Goal: Task Accomplishment & Management: Manage account settings

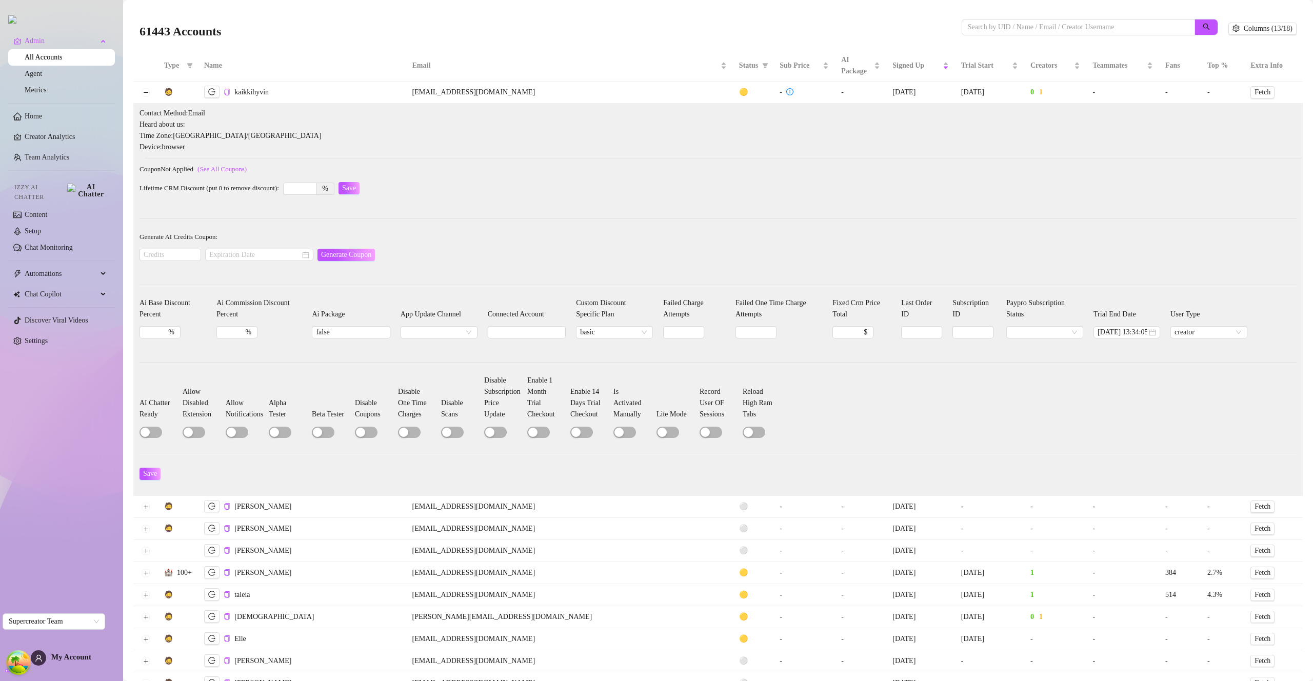
click at [152, 473] on span "Save" at bounding box center [150, 474] width 14 height 8
click at [580, 332] on span "basic" at bounding box center [614, 332] width 69 height 11
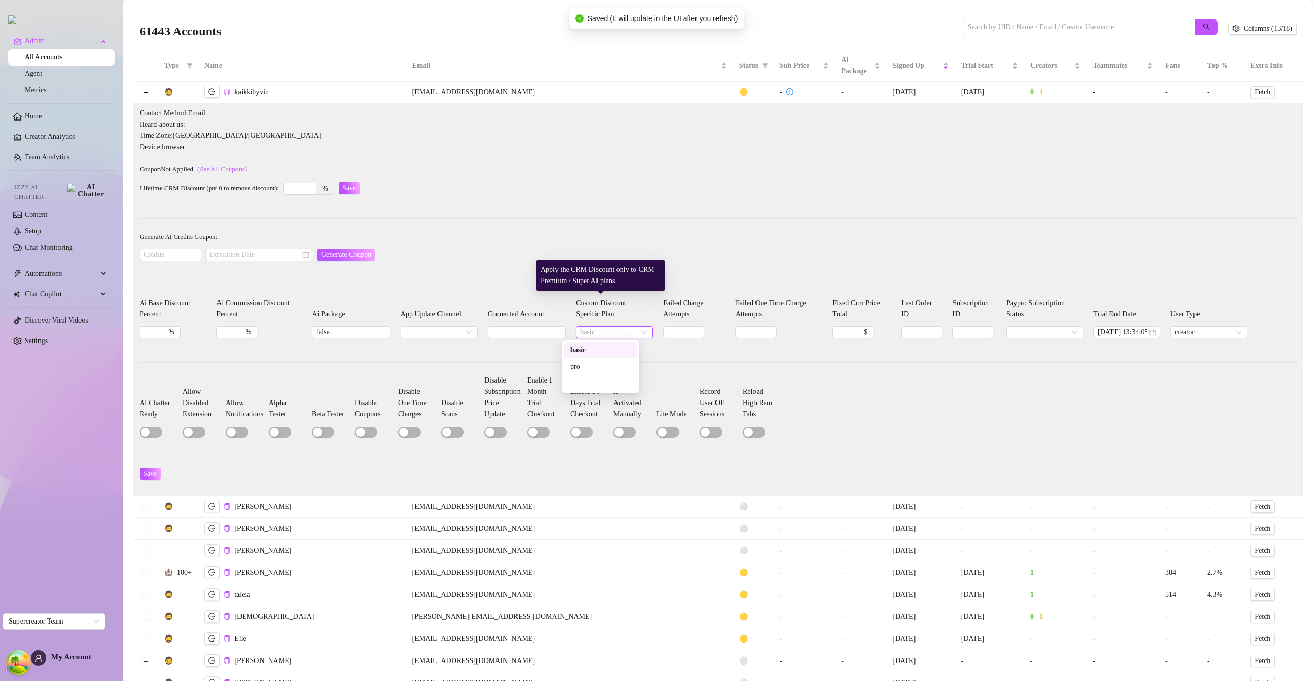
click at [592, 361] on div "pro" at bounding box center [600, 366] width 61 height 11
click at [639, 334] on div "pro" at bounding box center [614, 332] width 77 height 12
click at [637, 333] on div "pro" at bounding box center [614, 332] width 77 height 12
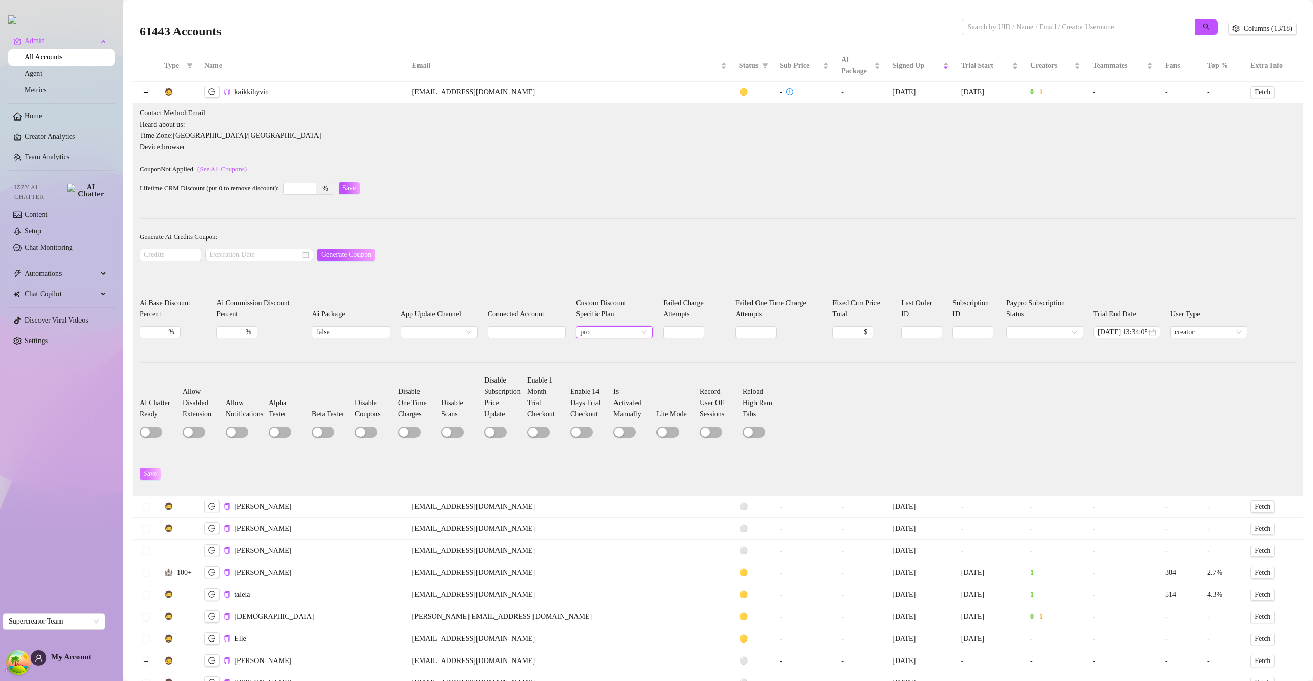
click at [148, 470] on span "Save" at bounding box center [150, 474] width 14 height 8
click at [804, 244] on form "Generate AI Credits Coupon: Generate Coupon" at bounding box center [717, 251] width 1157 height 41
click at [1267, 26] on span "Columns (13/18)" at bounding box center [1268, 29] width 49 height 8
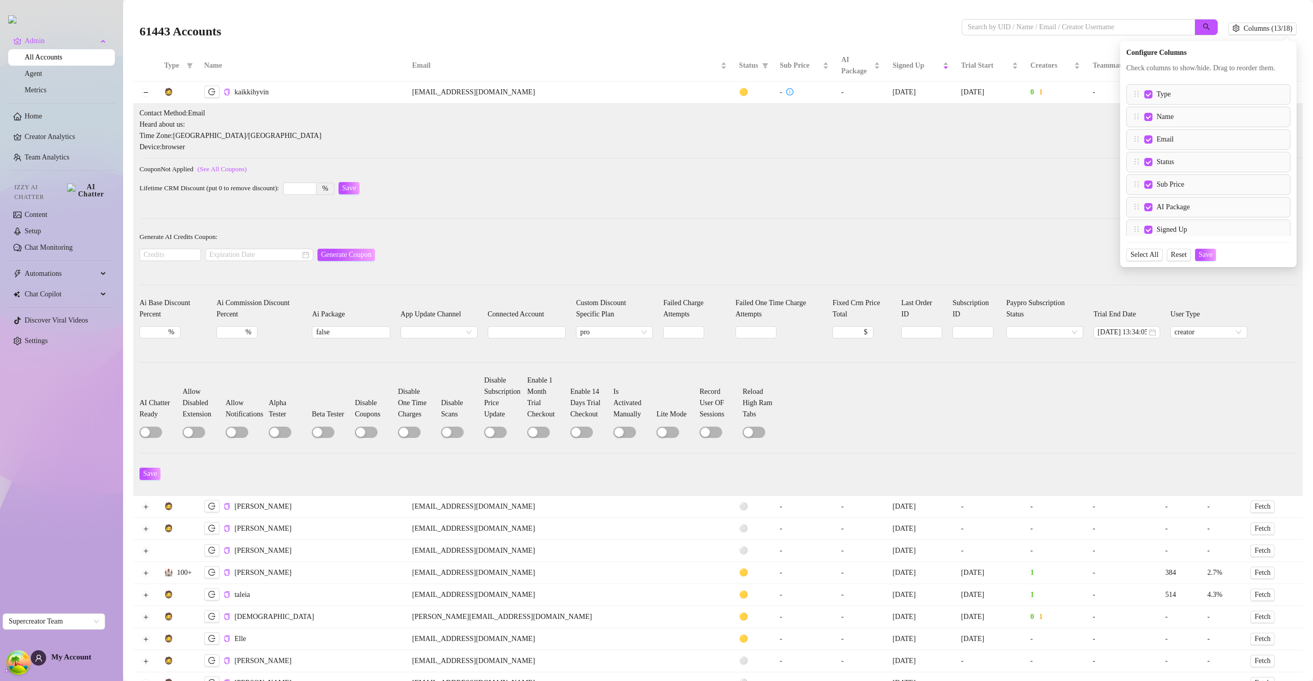
scroll to position [254, 0]
click at [1133, 137] on input "Links" at bounding box center [1137, 133] width 8 height 8
click at [1203, 259] on span "Save" at bounding box center [1206, 255] width 14 height 8
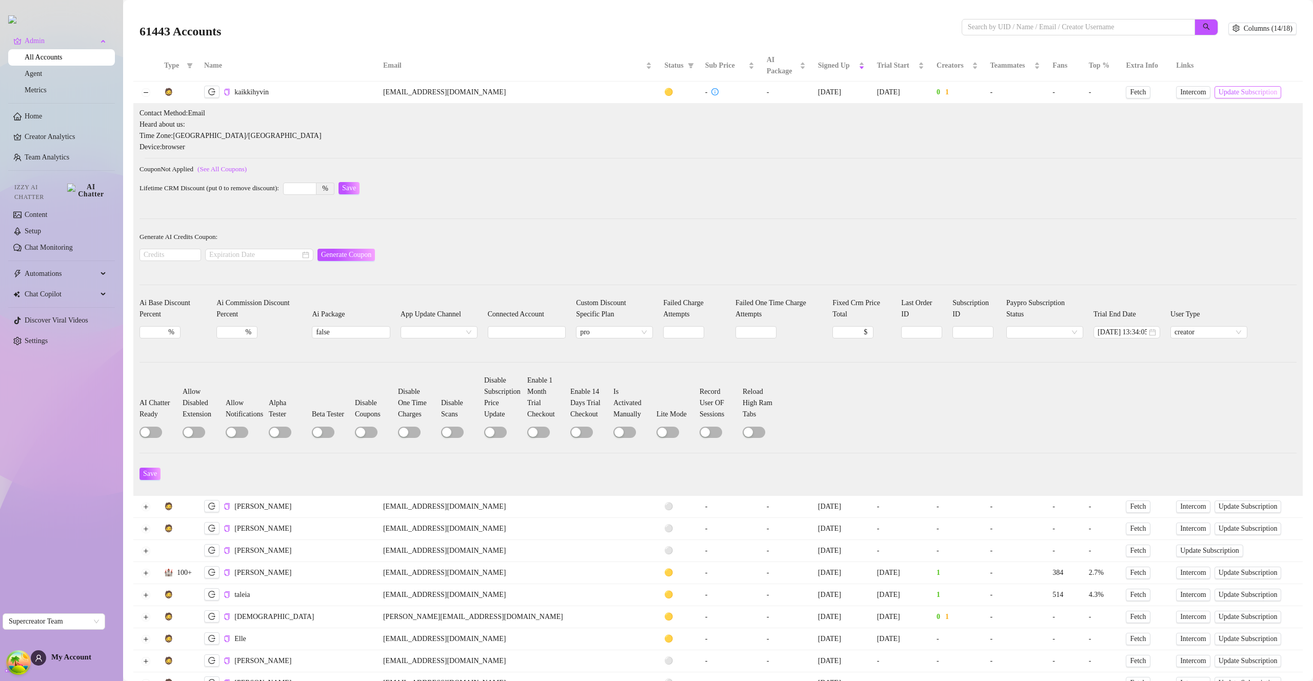
click at [1219, 93] on span "Update Subscription" at bounding box center [1248, 92] width 59 height 8
click at [496, 328] on input "Connected Account" at bounding box center [527, 332] width 78 height 12
click at [542, 198] on form "Lifetime CRM Discount (put 0 to remove discount): % Save" at bounding box center [717, 193] width 1157 height 26
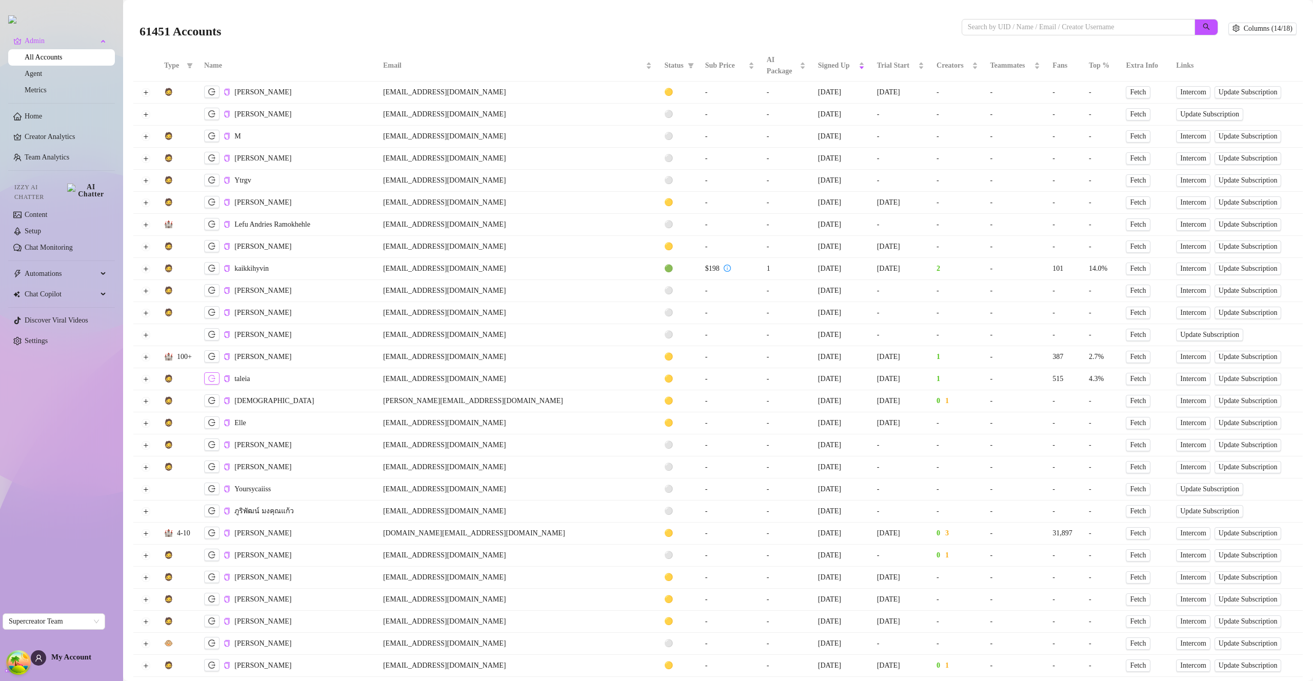
click at [215, 375] on icon "logout" at bounding box center [211, 378] width 7 height 7
click at [936, 68] on div "Creators" at bounding box center [957, 65] width 42 height 11
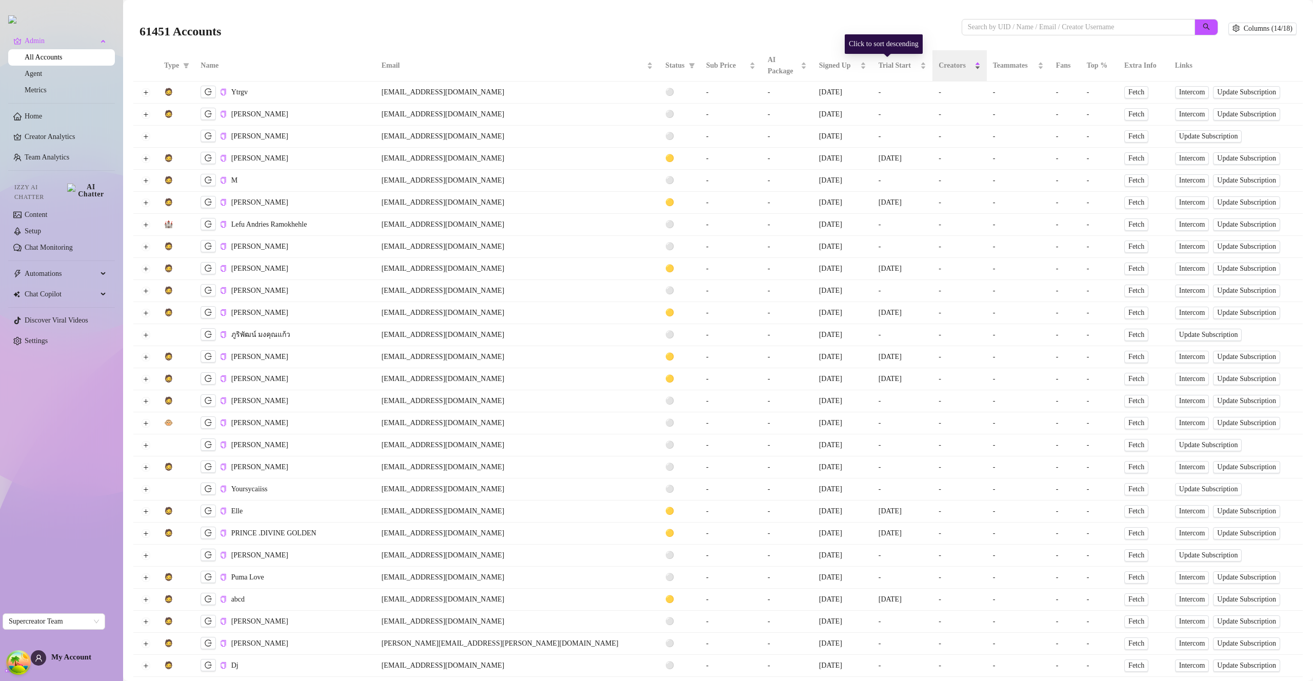
click at [939, 69] on div "Creators" at bounding box center [960, 65] width 42 height 11
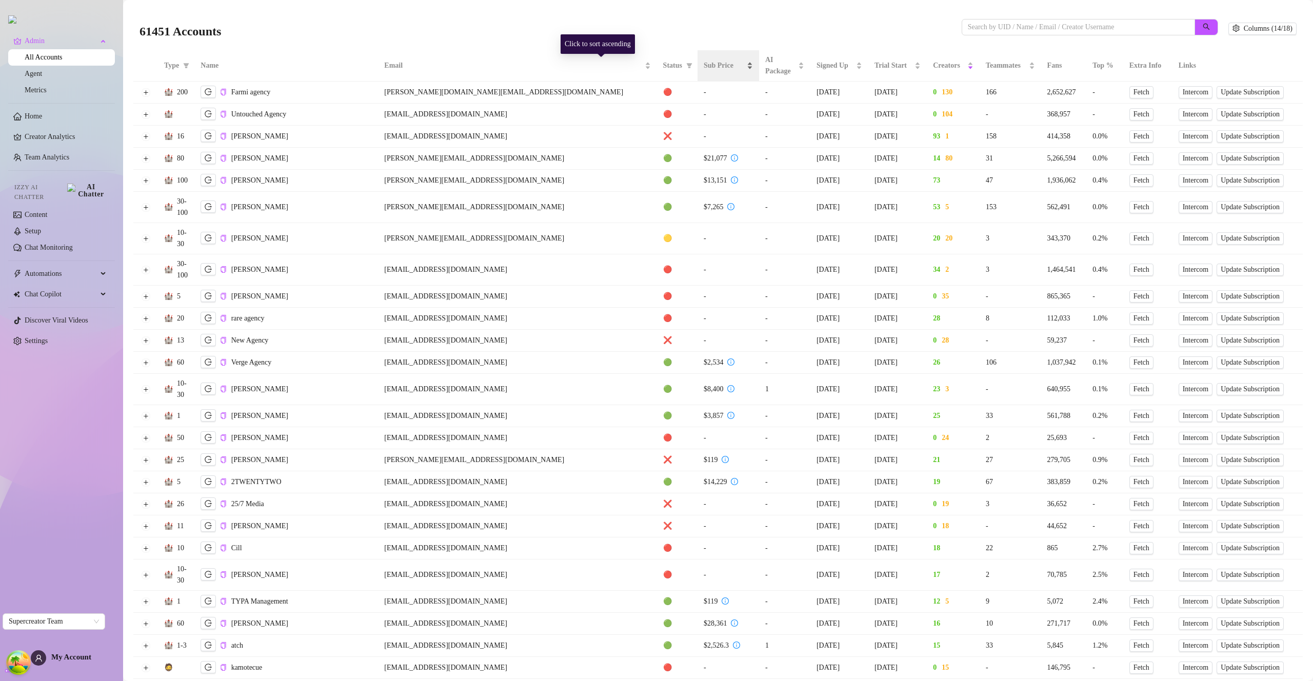
click at [704, 68] on div "Sub Price" at bounding box center [728, 65] width 49 height 11
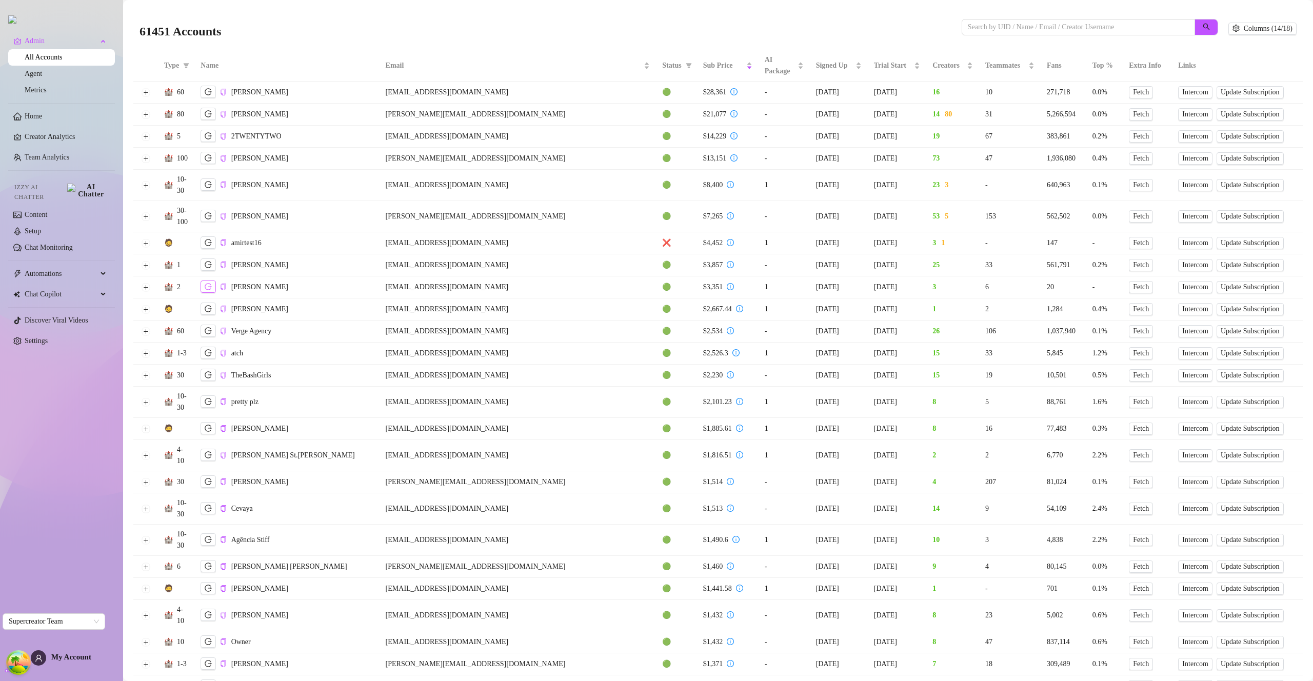
click at [214, 284] on button "button" at bounding box center [208, 287] width 15 height 12
click at [211, 536] on icon "logout" at bounding box center [208, 539] width 7 height 7
click at [205, 533] on button "button" at bounding box center [208, 539] width 15 height 12
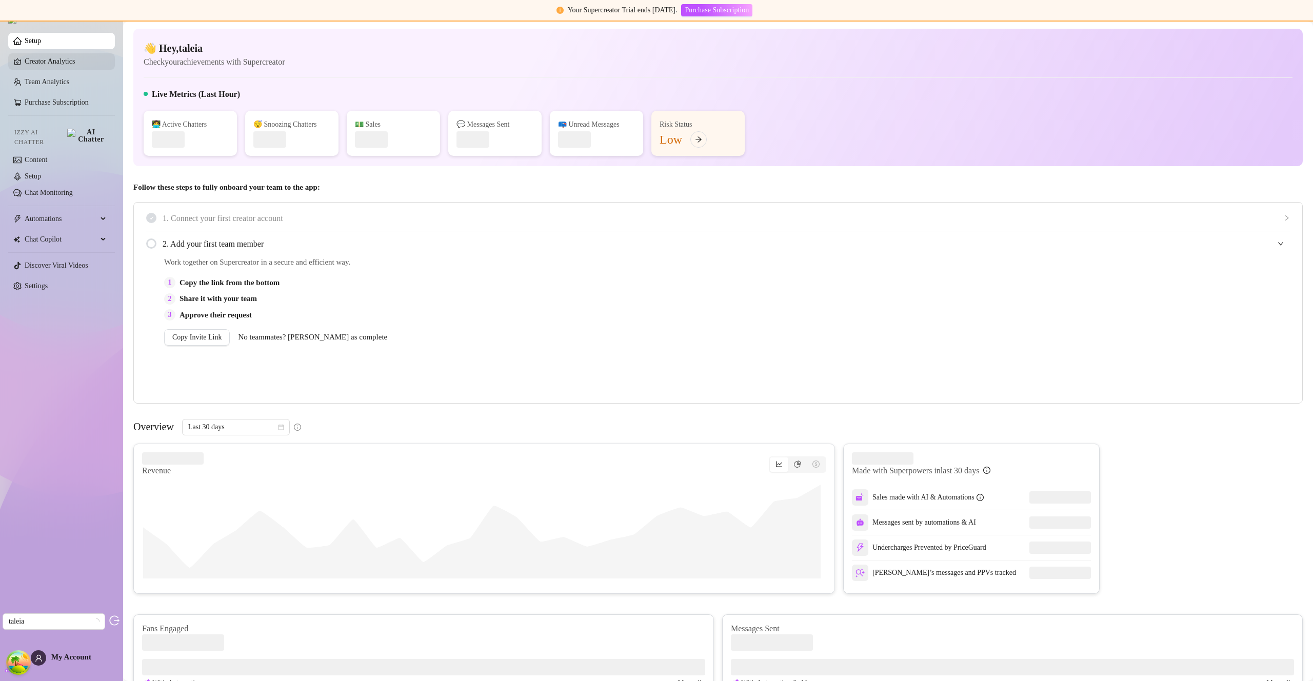
click at [72, 59] on link "Creator Analytics" at bounding box center [66, 61] width 82 height 16
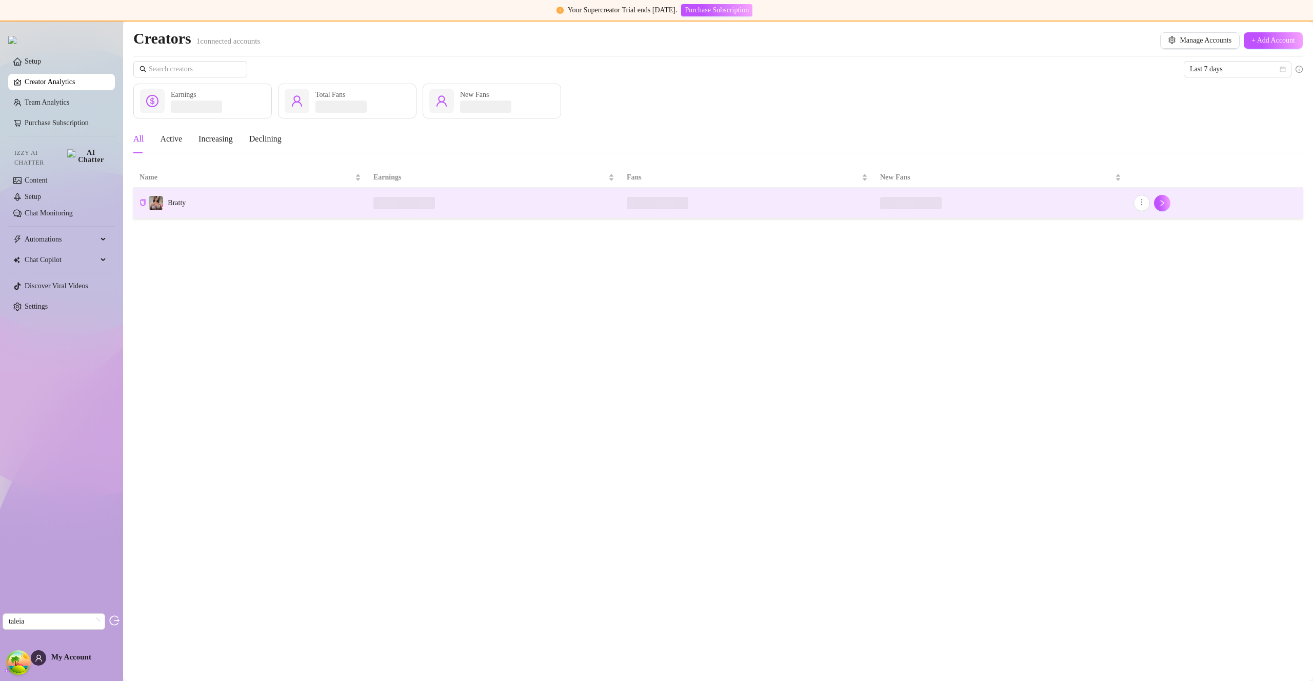
click at [192, 199] on td "Bratty" at bounding box center [250, 203] width 234 height 31
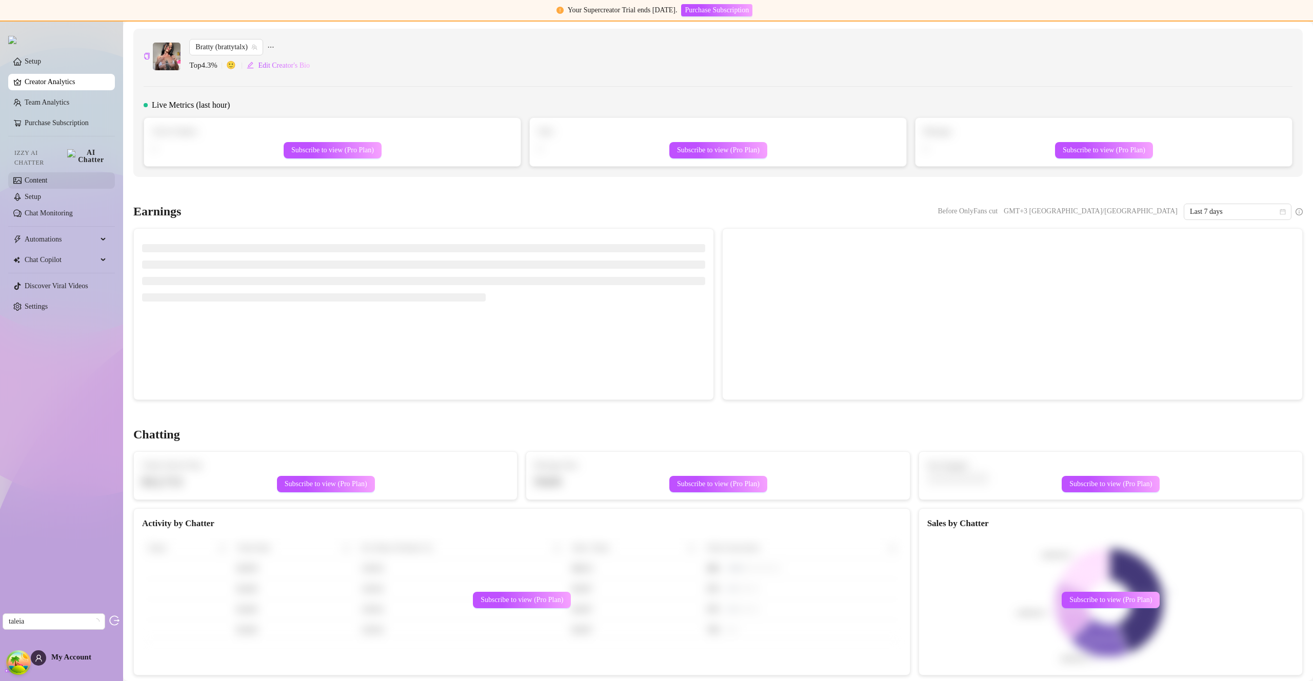
click at [47, 180] on link "Content" at bounding box center [36, 180] width 23 height 8
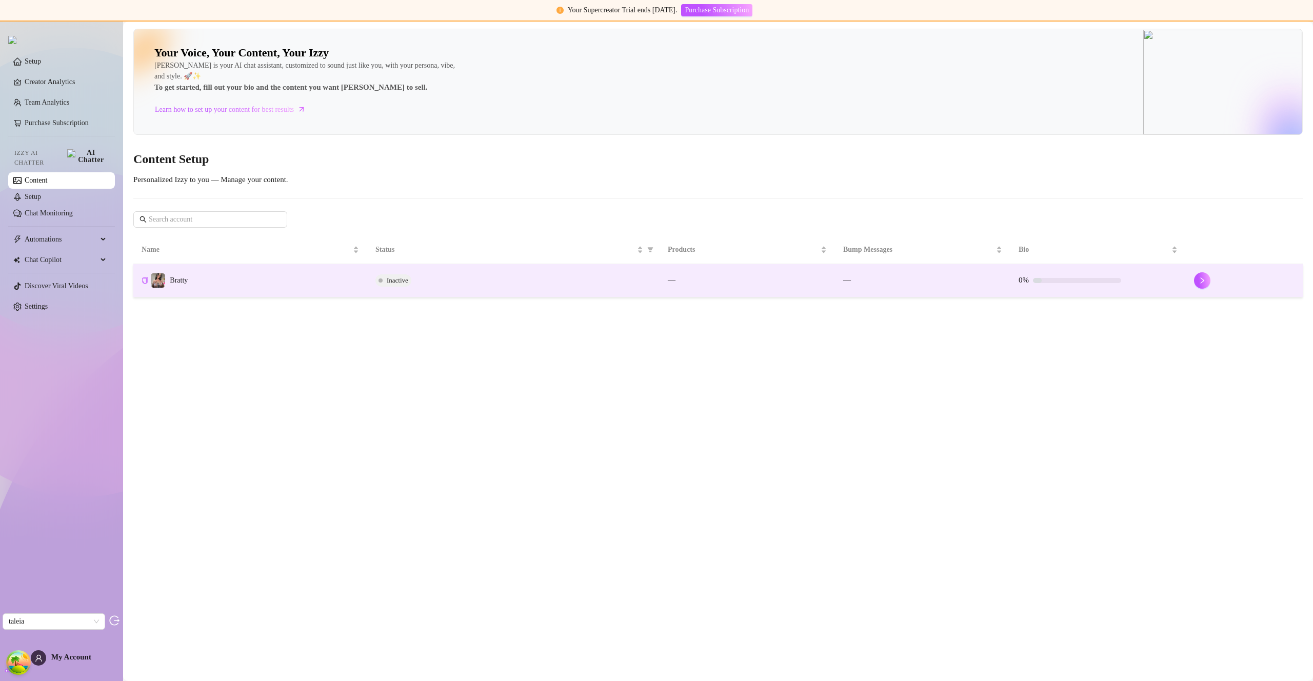
click at [240, 276] on td "Bratty" at bounding box center [250, 280] width 234 height 33
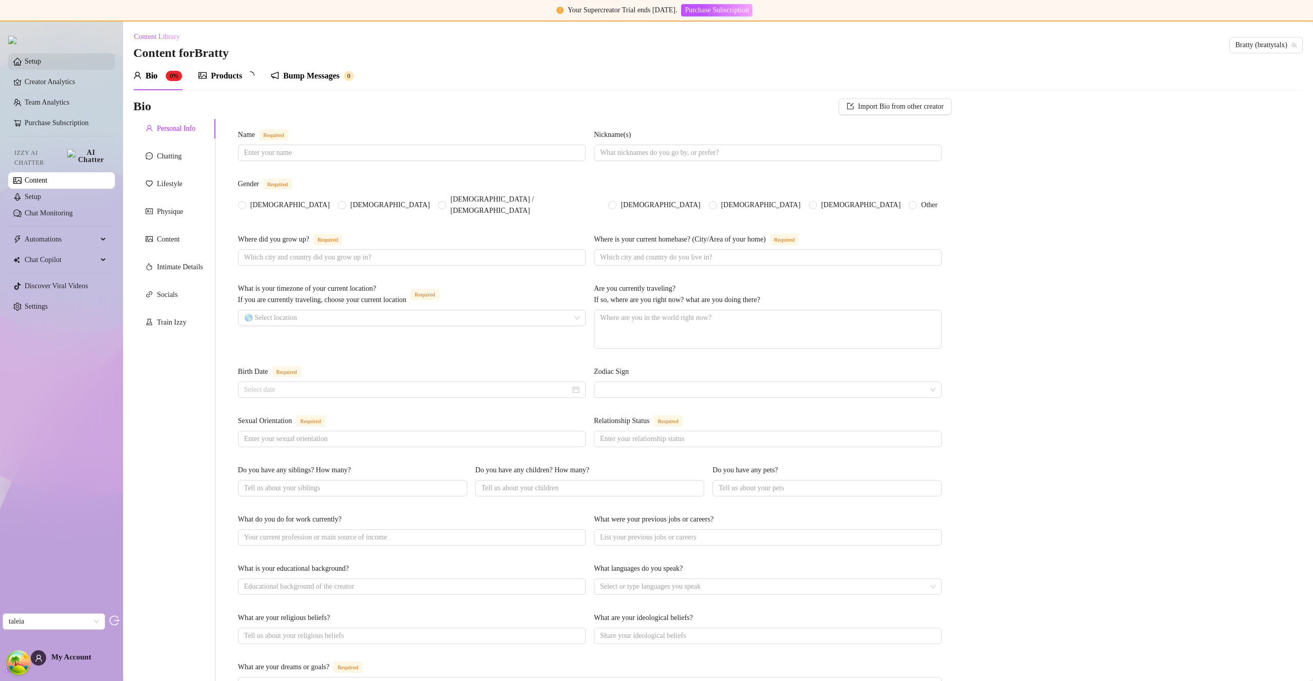
click at [41, 65] on link "Setup" at bounding box center [33, 61] width 16 height 8
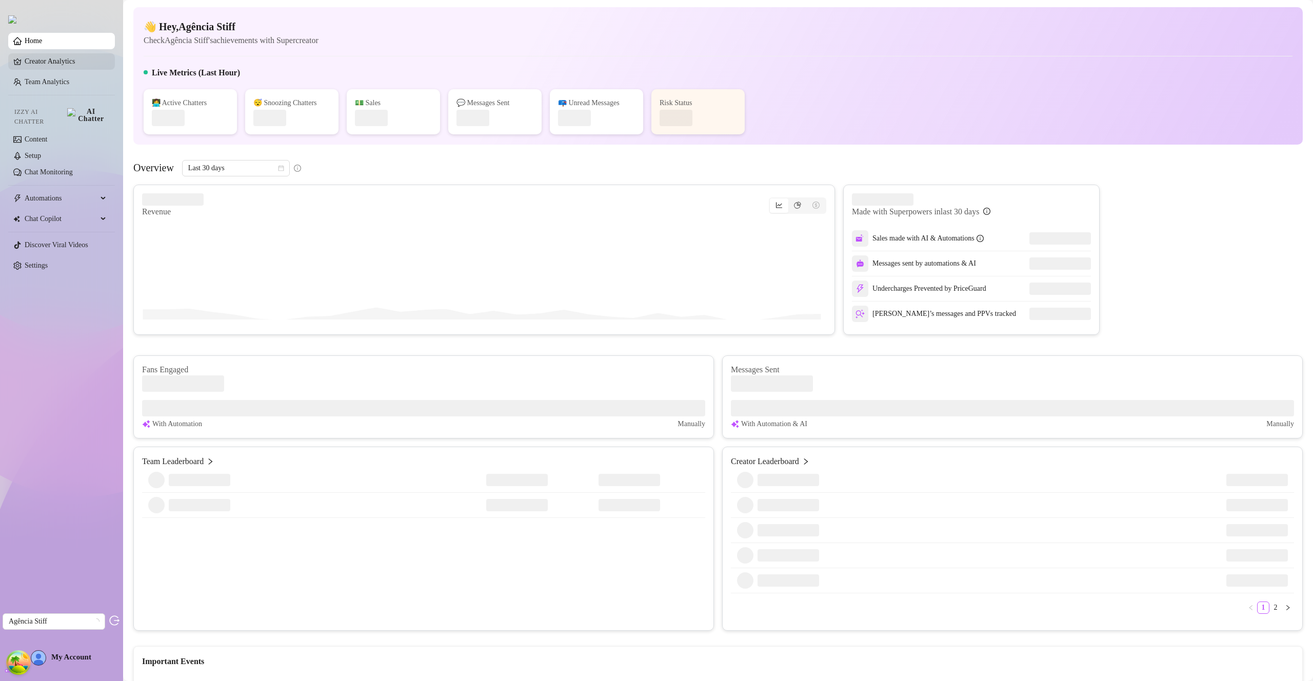
click at [74, 62] on link "Creator Analytics" at bounding box center [66, 61] width 82 height 16
